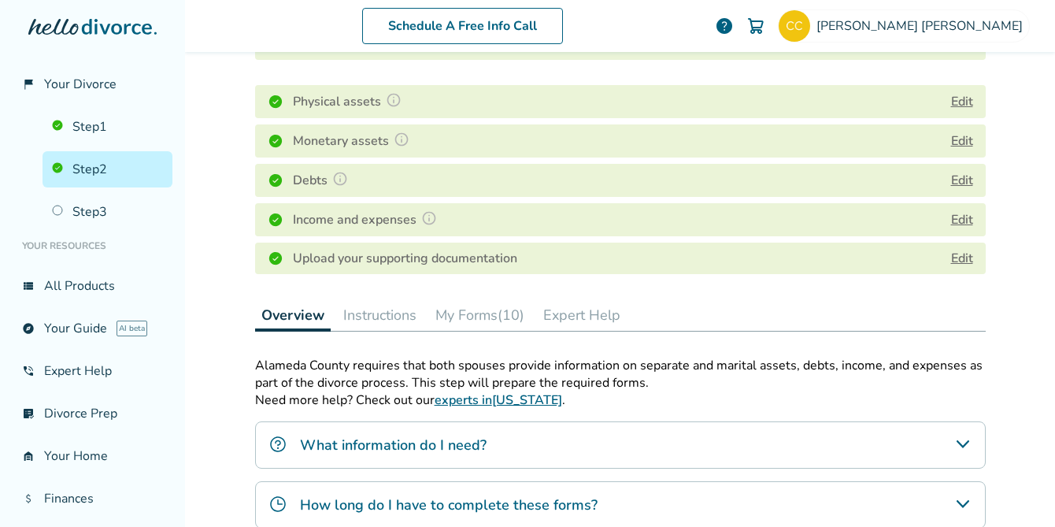
scroll to position [219, 0]
click at [461, 310] on button "My Forms (10)" at bounding box center [480, 313] width 102 height 31
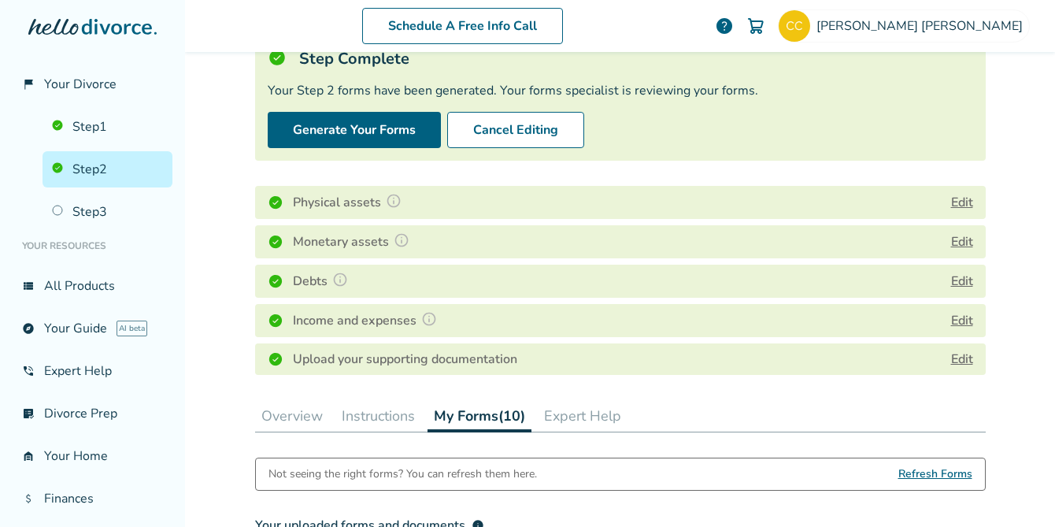
scroll to position [107, 0]
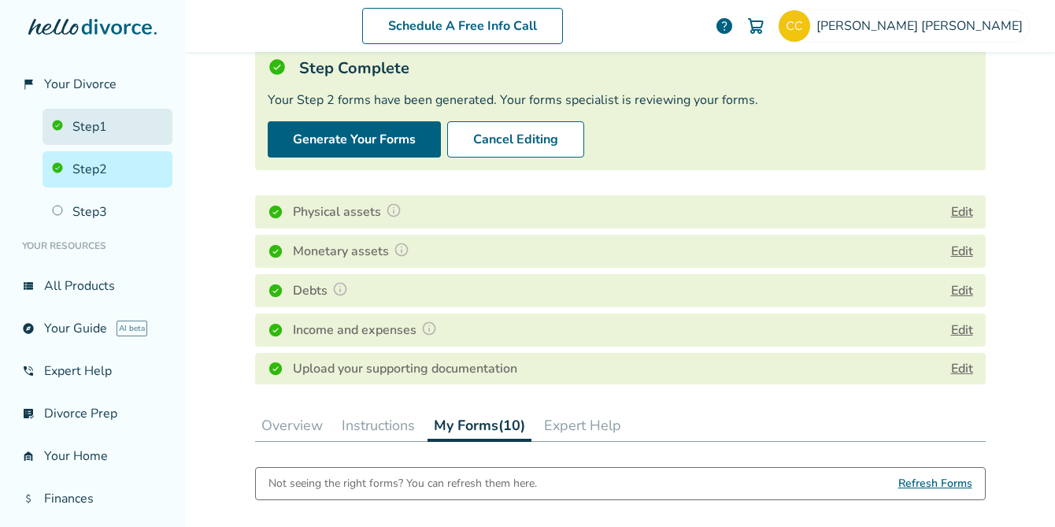
click at [131, 143] on link "Step 1" at bounding box center [108, 127] width 130 height 36
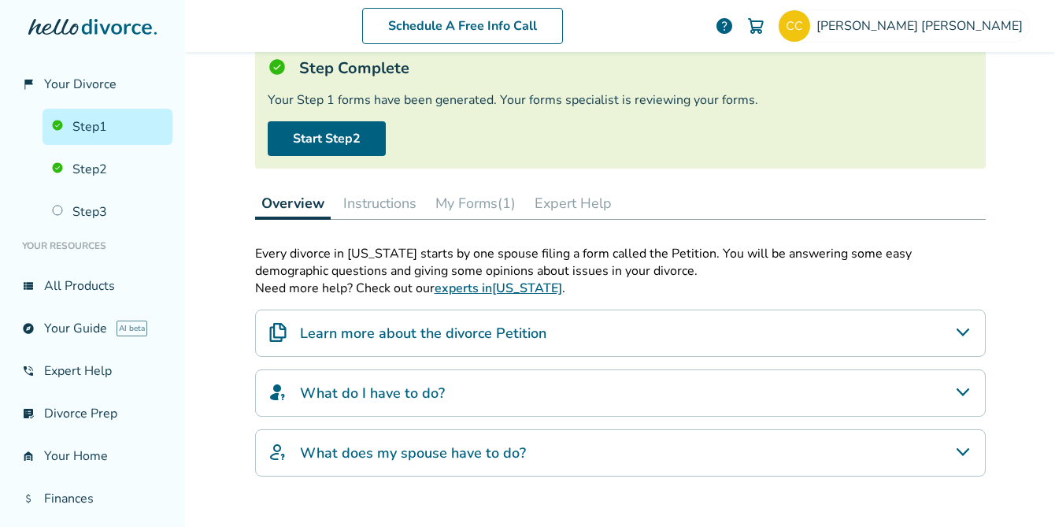
scroll to position [77, 0]
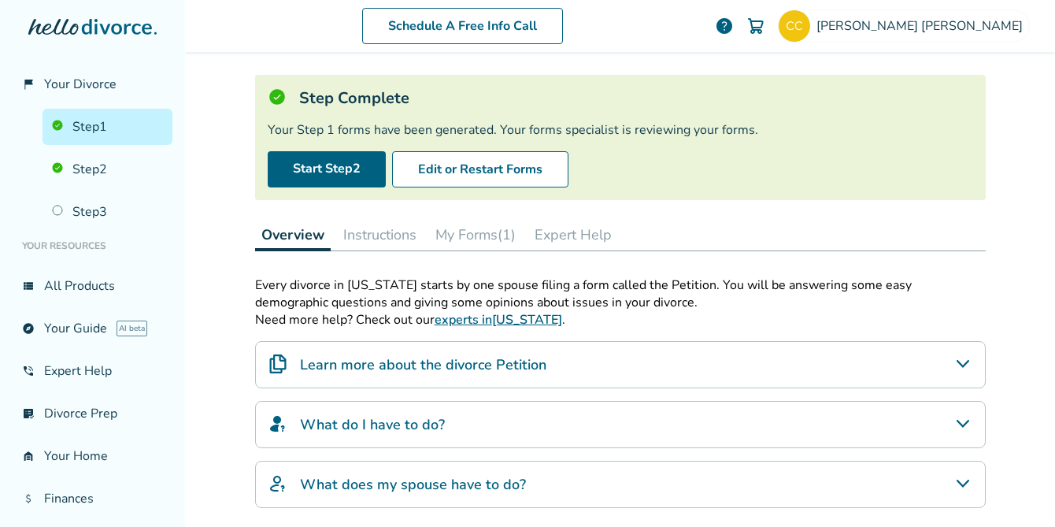
click at [492, 239] on button "My Forms (1)" at bounding box center [475, 234] width 93 height 31
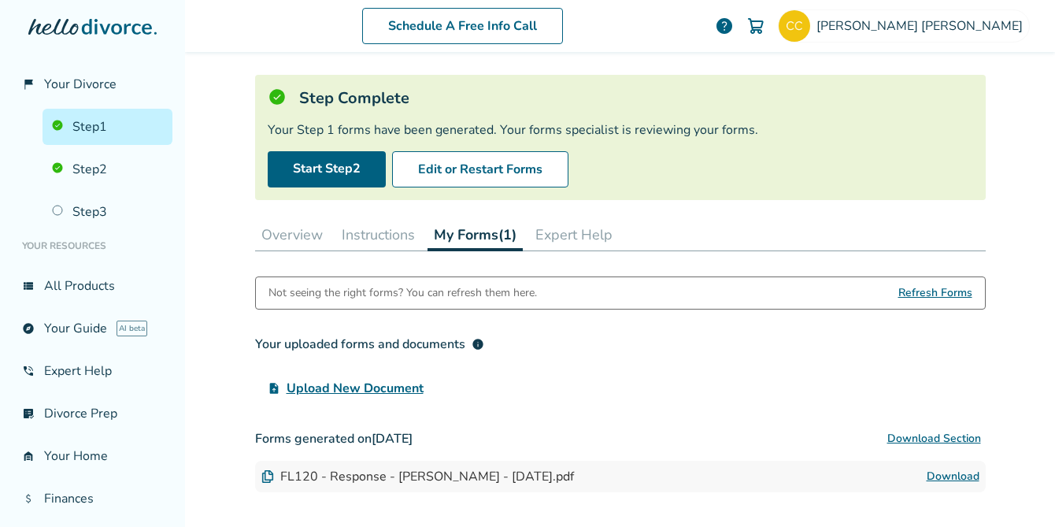
click at [398, 231] on button "Instructions" at bounding box center [378, 234] width 86 height 31
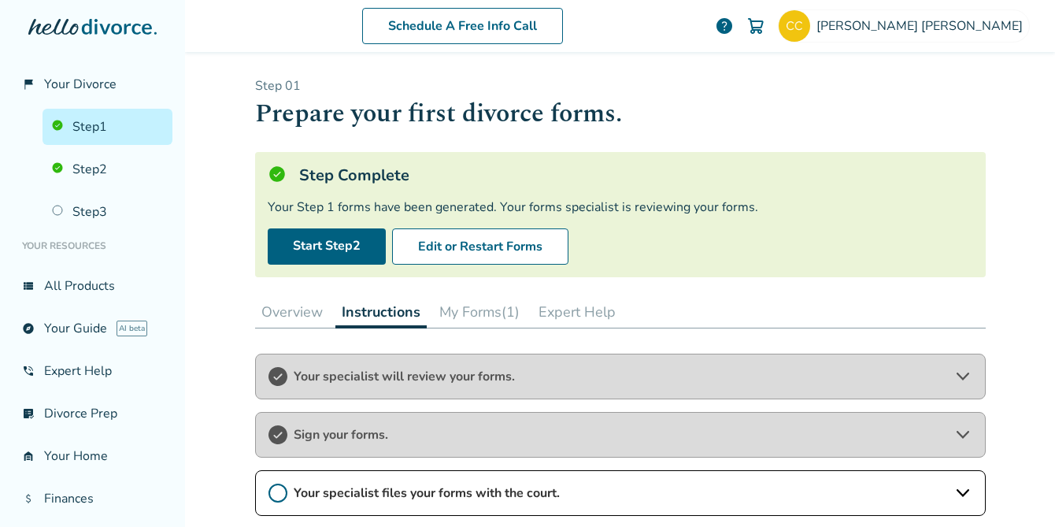
click at [129, 129] on link "Step 1" at bounding box center [108, 127] width 130 height 36
